Goal: Information Seeking & Learning: Learn about a topic

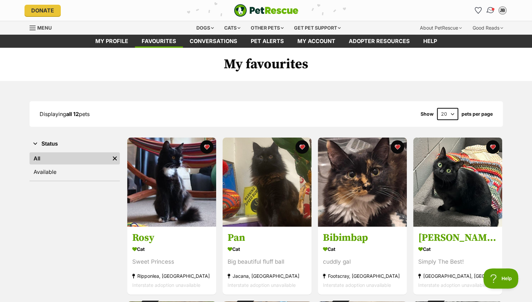
click at [490, 8] on img "Conversations" at bounding box center [490, 10] width 9 height 9
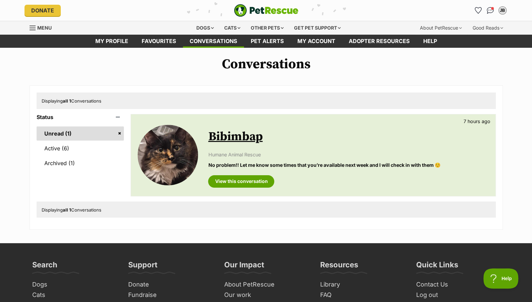
click at [46, 25] on link "Menu" at bounding box center [43, 27] width 27 height 12
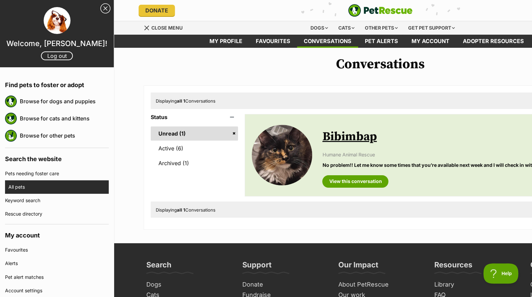
click at [23, 180] on link "All pets" at bounding box center [58, 186] width 100 height 13
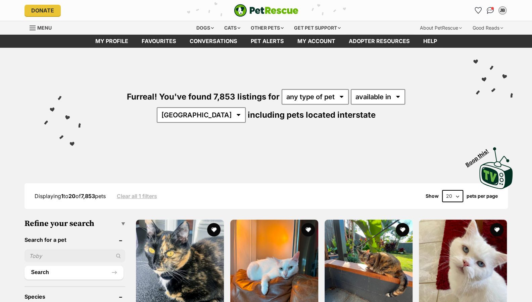
select select "disabled"
click at [351, 89] on select "available in located in" at bounding box center [378, 96] width 54 height 15
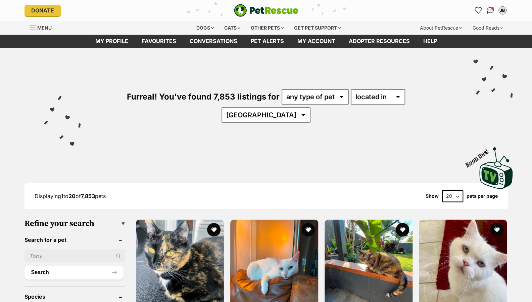
select select "VIC"
click at [311, 107] on select "Australia ACT NSW NT QLD SA TAS VIC WA" at bounding box center [266, 114] width 89 height 15
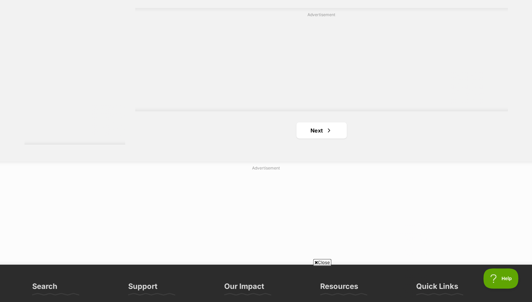
scroll to position [1317, 0]
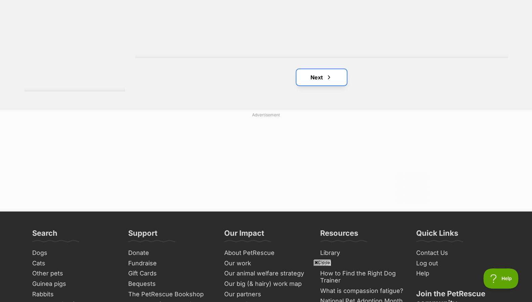
click at [327, 73] on span "Next page" at bounding box center [329, 77] width 7 height 8
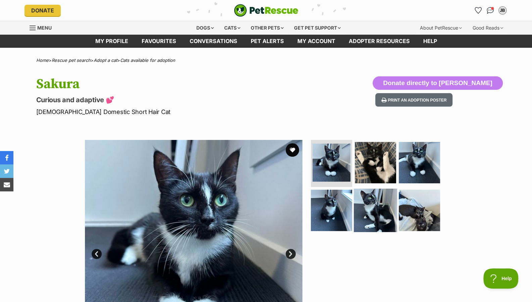
drag, startPoint x: 383, startPoint y: 164, endPoint x: 378, endPoint y: 188, distance: 24.8
click at [383, 164] on img at bounding box center [375, 162] width 41 height 41
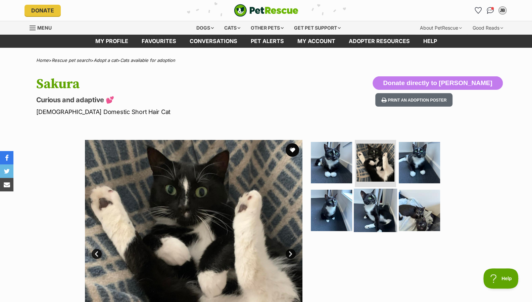
click at [377, 196] on img at bounding box center [375, 209] width 43 height 43
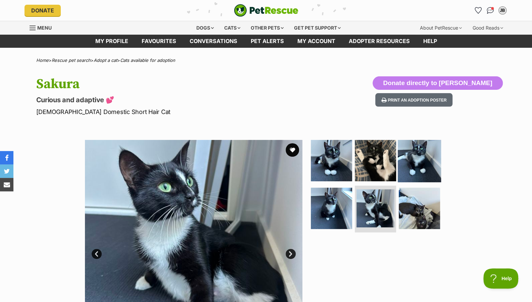
click at [415, 175] on img at bounding box center [419, 160] width 43 height 43
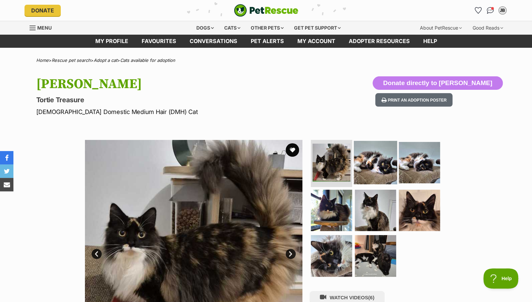
click at [390, 156] on img at bounding box center [375, 162] width 43 height 43
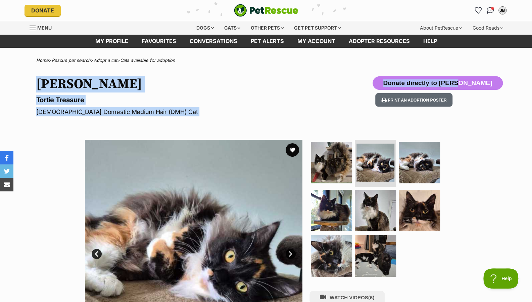
drag, startPoint x: 530, startPoint y: 51, endPoint x: 533, endPoint y: 71, distance: 20.1
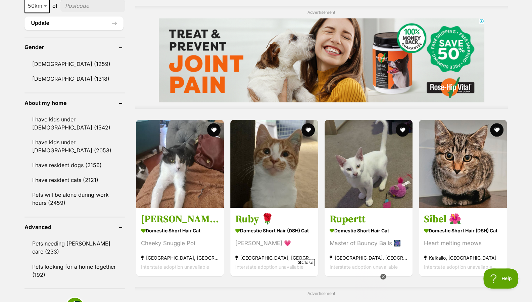
drag, startPoint x: 537, startPoint y: 32, endPoint x: 533, endPoint y: 133, distance: 101.2
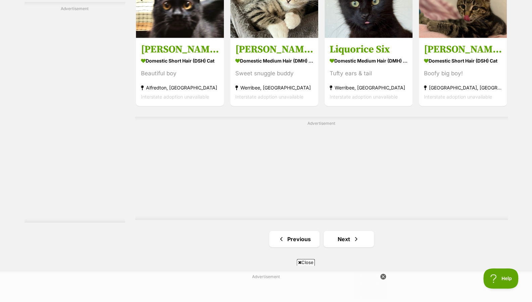
scroll to position [1160, 0]
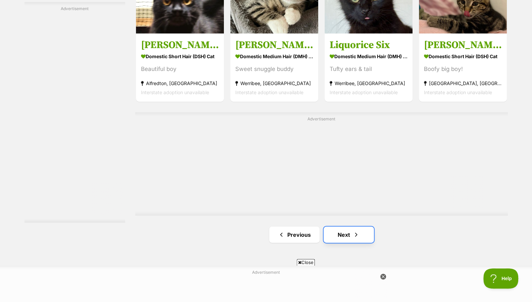
click at [363, 226] on link "Next" at bounding box center [349, 234] width 50 height 16
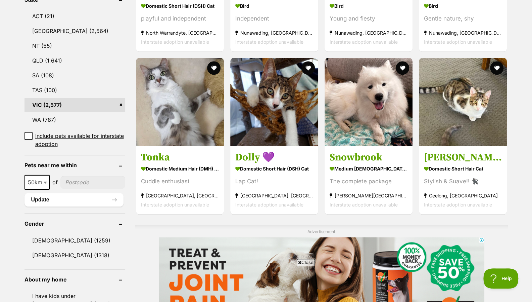
drag, startPoint x: 537, startPoint y: 33, endPoint x: 537, endPoint y: 97, distance: 64.8
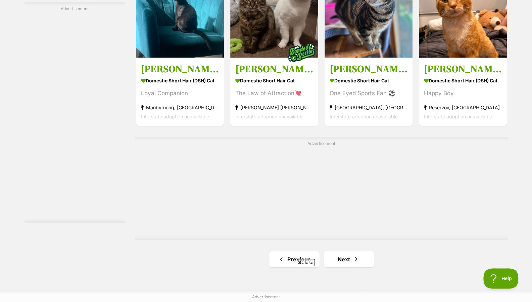
scroll to position [1209, 0]
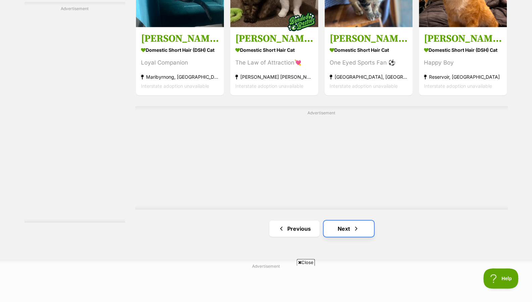
click at [359, 224] on span "Next page" at bounding box center [356, 228] width 7 height 8
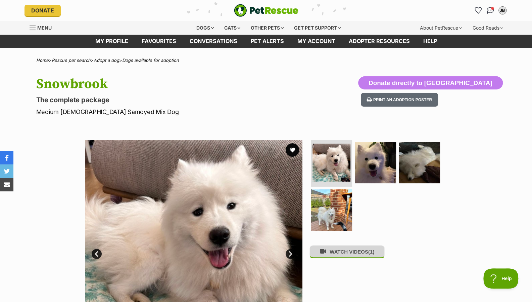
click at [350, 255] on button "WATCH VIDEOS (1)" at bounding box center [347, 251] width 75 height 13
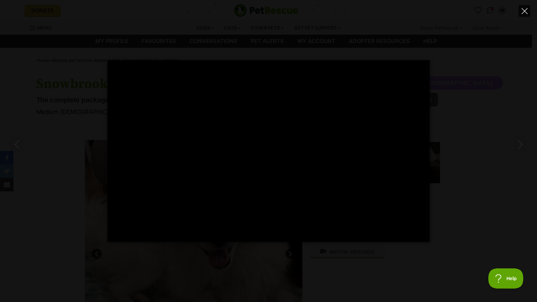
type input "100"
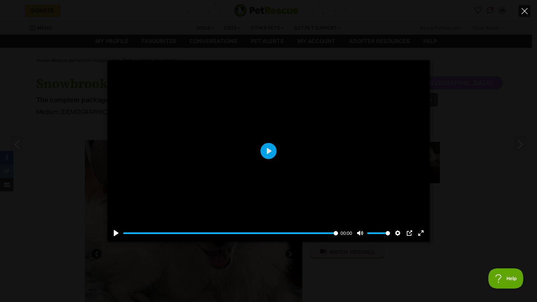
click at [522, 13] on icon "Close" at bounding box center [525, 11] width 6 height 6
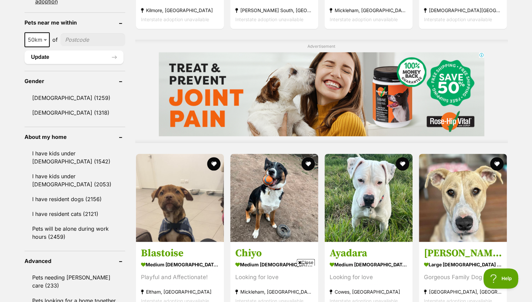
scroll to position [521, 0]
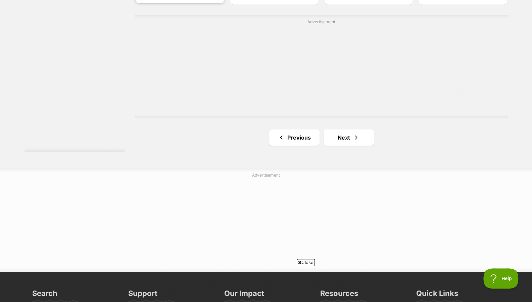
scroll to position [1273, 0]
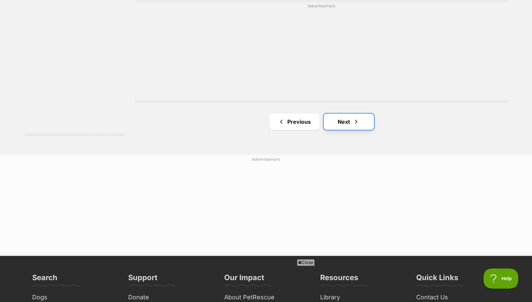
click at [349, 114] on link "Next" at bounding box center [349, 122] width 50 height 16
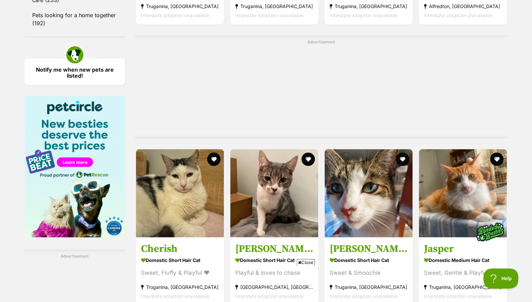
scroll to position [804, 0]
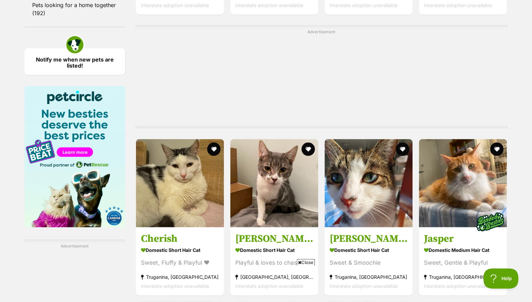
drag, startPoint x: 536, startPoint y: 31, endPoint x: 531, endPoint y: 170, distance: 138.5
click at [531, 170] on html "Skip to main content Log in to favourite this pet Log in Or sign up Search PetR…" at bounding box center [266, 132] width 532 height 1872
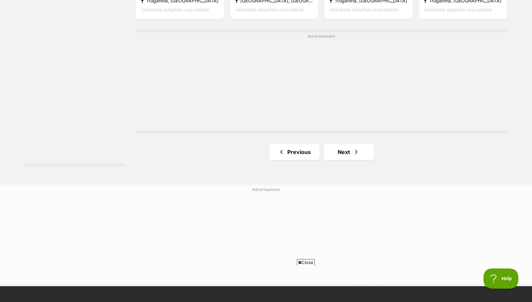
scroll to position [1246, 0]
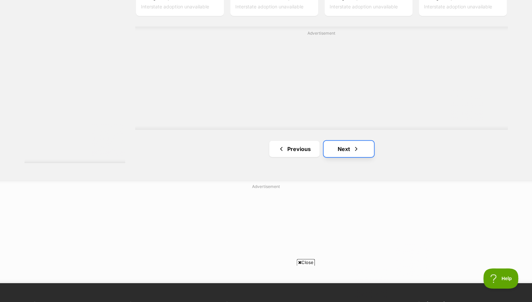
click at [363, 141] on link "Next" at bounding box center [349, 149] width 50 height 16
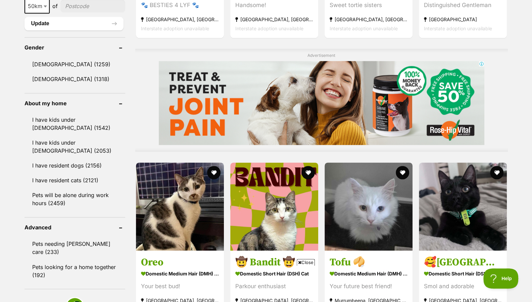
scroll to position [565, 0]
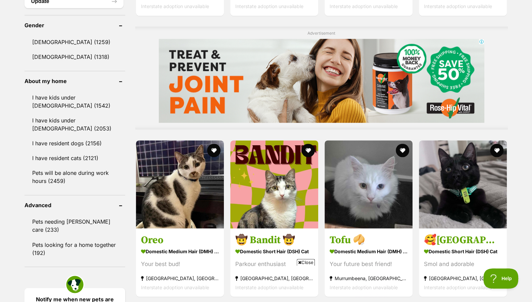
drag, startPoint x: 537, startPoint y: 60, endPoint x: 527, endPoint y: 159, distance: 99.0
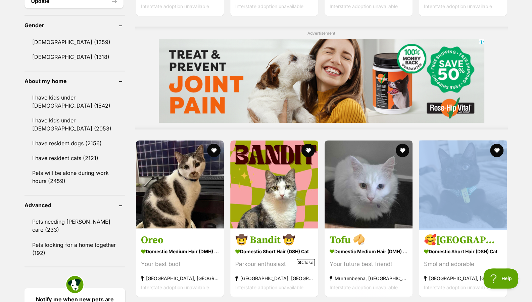
drag, startPoint x: 527, startPoint y: 159, endPoint x: 537, endPoint y: 119, distance: 41.3
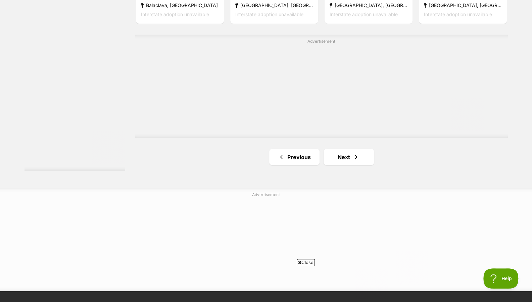
scroll to position [1307, 0]
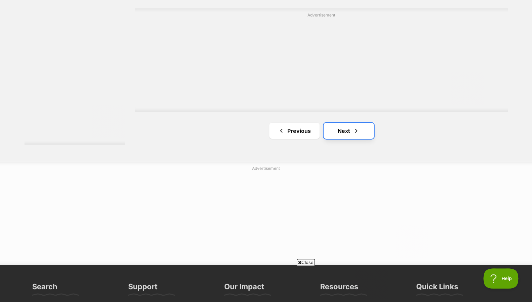
click at [365, 123] on link "Next" at bounding box center [349, 131] width 50 height 16
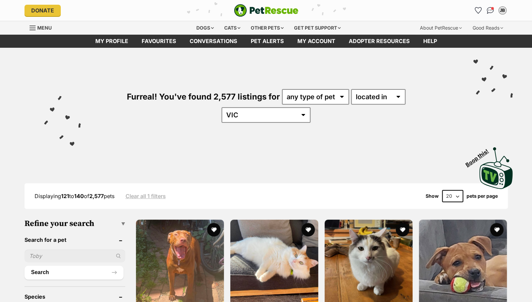
drag, startPoint x: 0, startPoint y: 0, endPoint x: 520, endPoint y: 97, distance: 529.0
click at [520, 97] on div "Furreal! You've found 2,577 listings for any type of pet cats dogs other pets a…" at bounding box center [266, 119] width 532 height 142
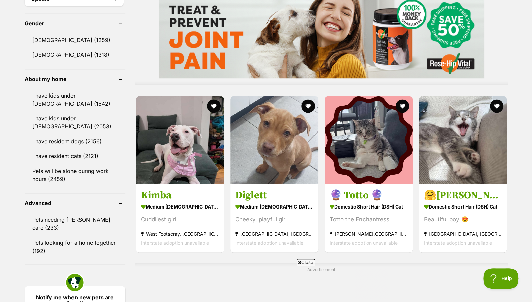
scroll to position [593, 0]
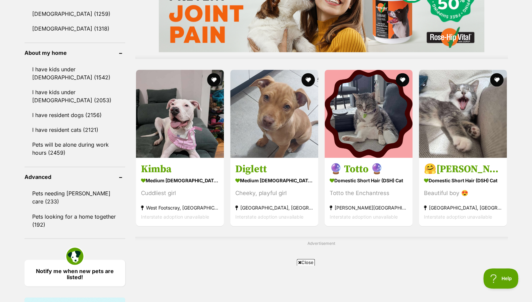
drag, startPoint x: 531, startPoint y: 139, endPoint x: 534, endPoint y: 182, distance: 42.5
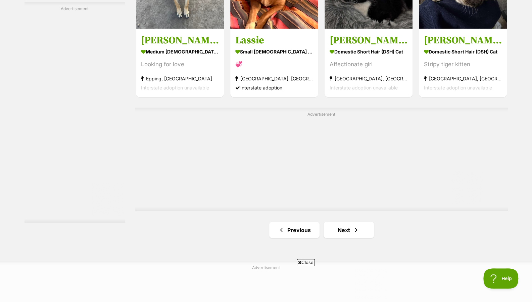
scroll to position [1208, 0]
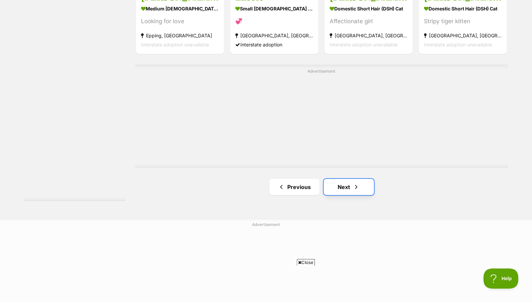
click at [353, 183] on span "Next page" at bounding box center [356, 187] width 7 height 8
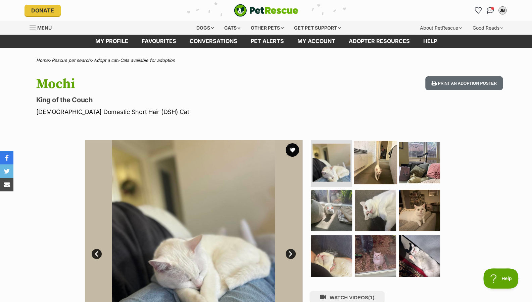
click at [376, 159] on img at bounding box center [375, 162] width 43 height 43
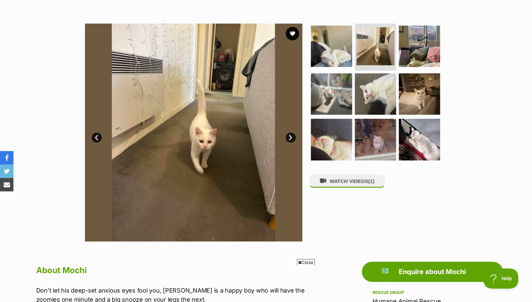
scroll to position [112, 0]
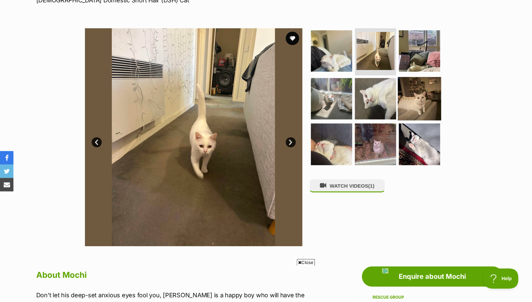
click at [399, 102] on img at bounding box center [419, 98] width 43 height 43
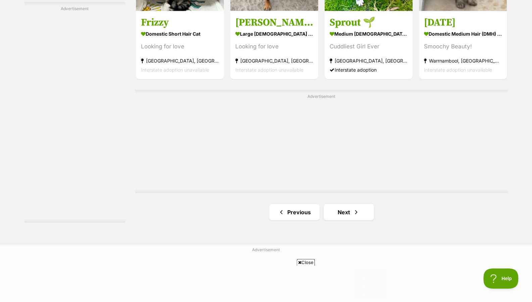
scroll to position [1220, 0]
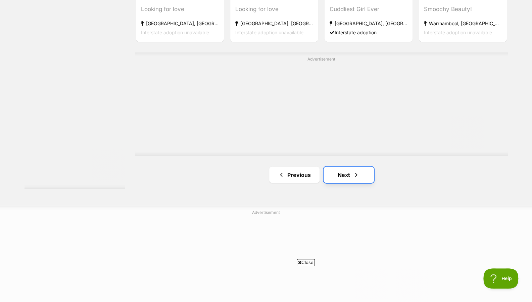
click at [341, 167] on link "Next" at bounding box center [349, 175] width 50 height 16
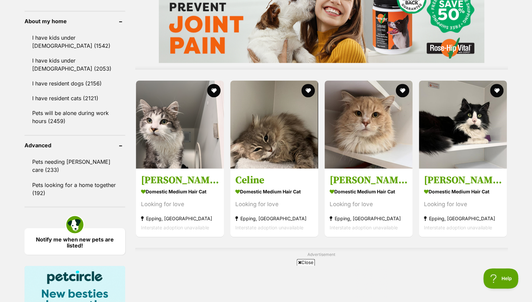
drag, startPoint x: 537, startPoint y: 32, endPoint x: 535, endPoint y: 147, distance: 114.9
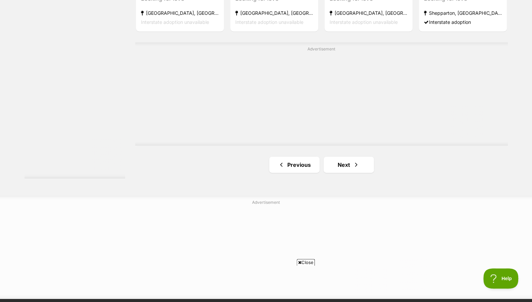
scroll to position [1291, 0]
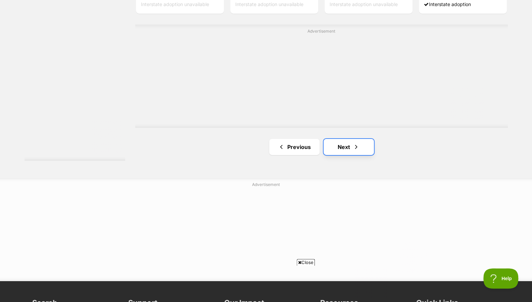
click at [370, 139] on link "Next" at bounding box center [349, 147] width 50 height 16
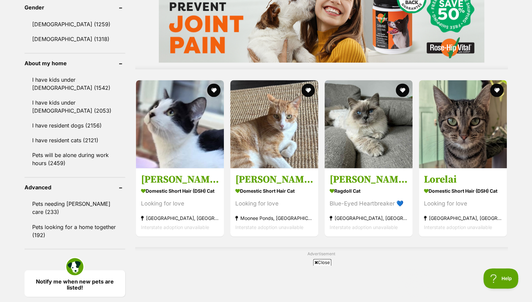
scroll to position [600, 0]
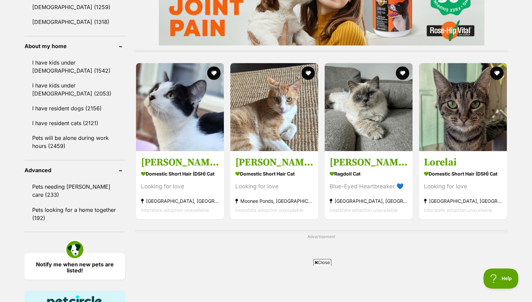
drag, startPoint x: 537, startPoint y: 38, endPoint x: 536, endPoint y: 136, distance: 98.1
